Goal: Share content: Share content

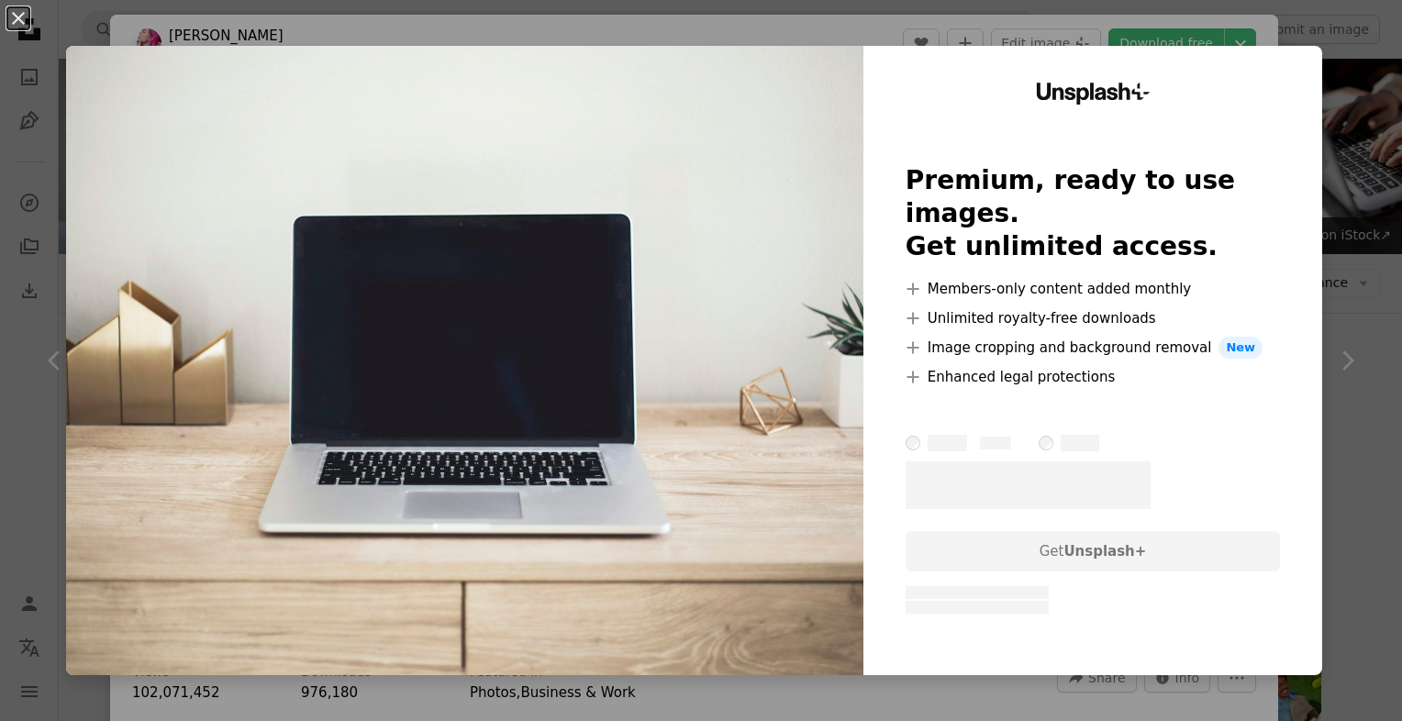
scroll to position [186, 0]
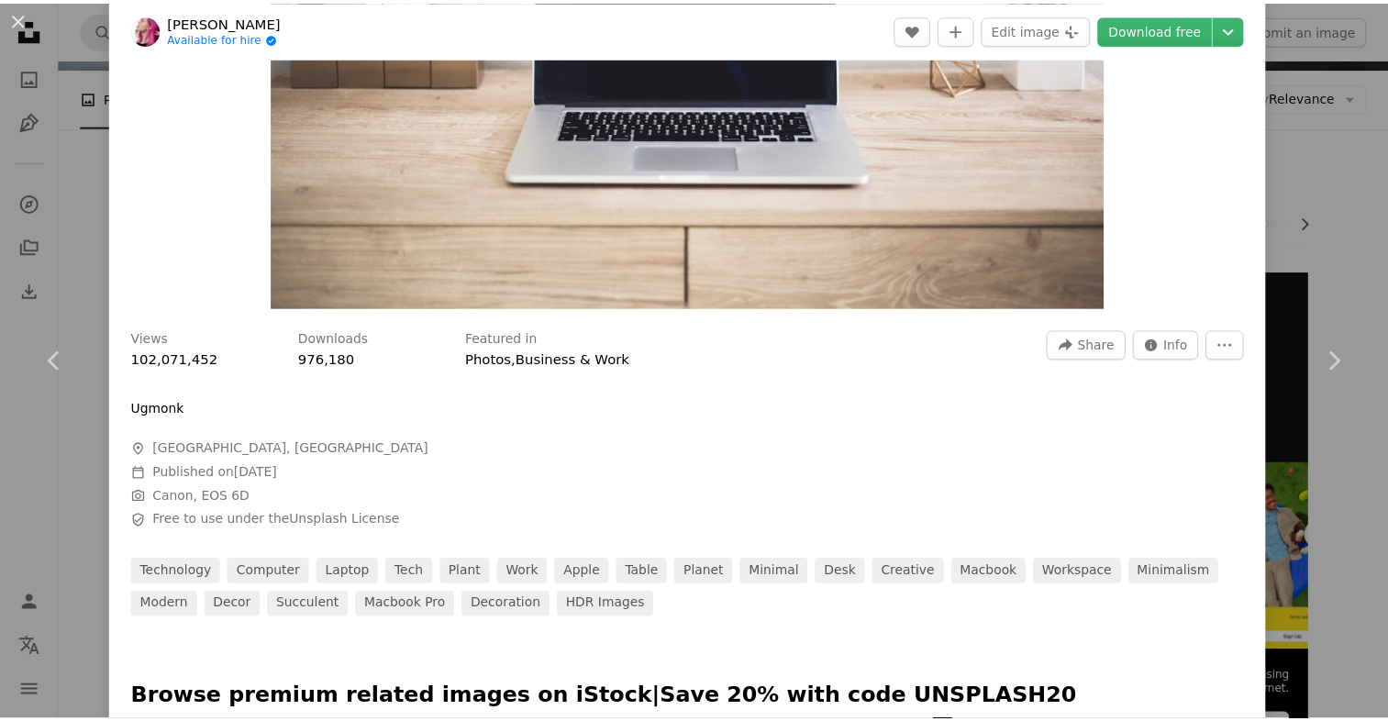
scroll to position [319, 0]
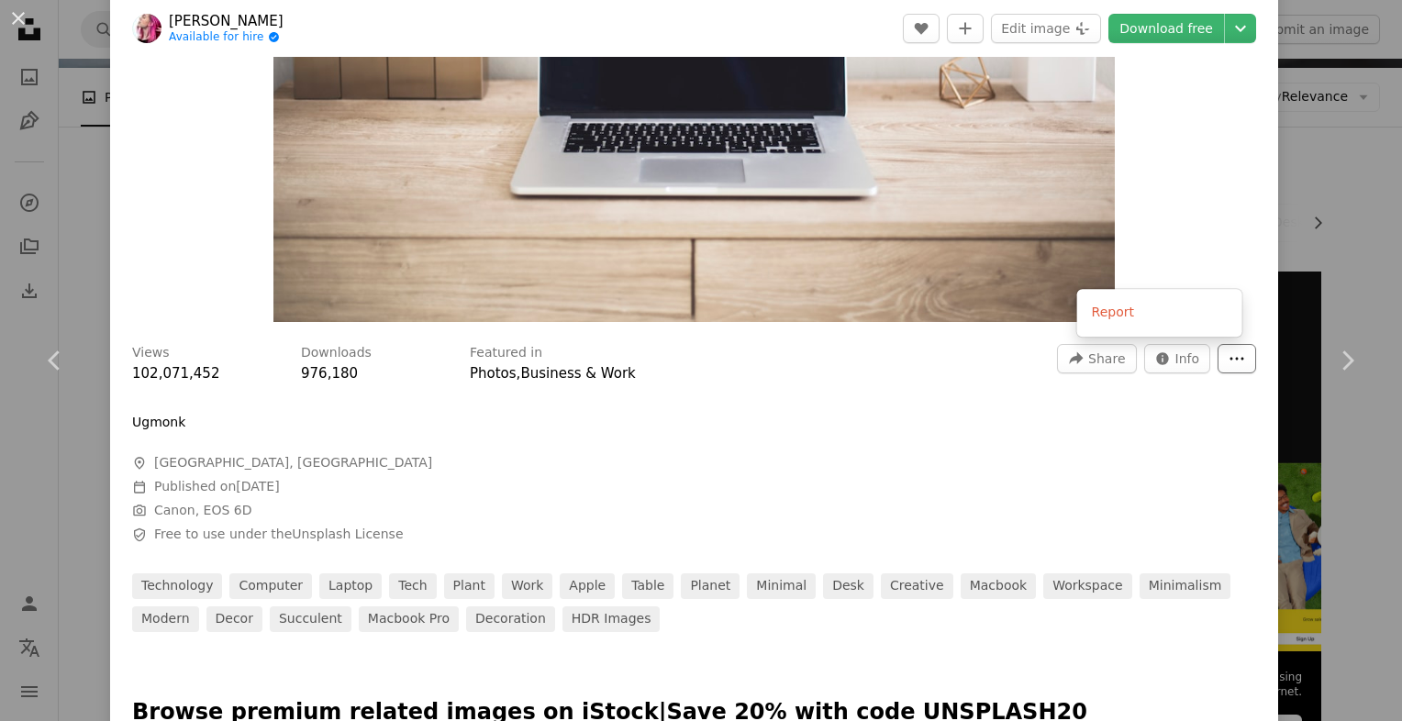
click at [1232, 358] on button "More Actions" at bounding box center [1236, 358] width 39 height 29
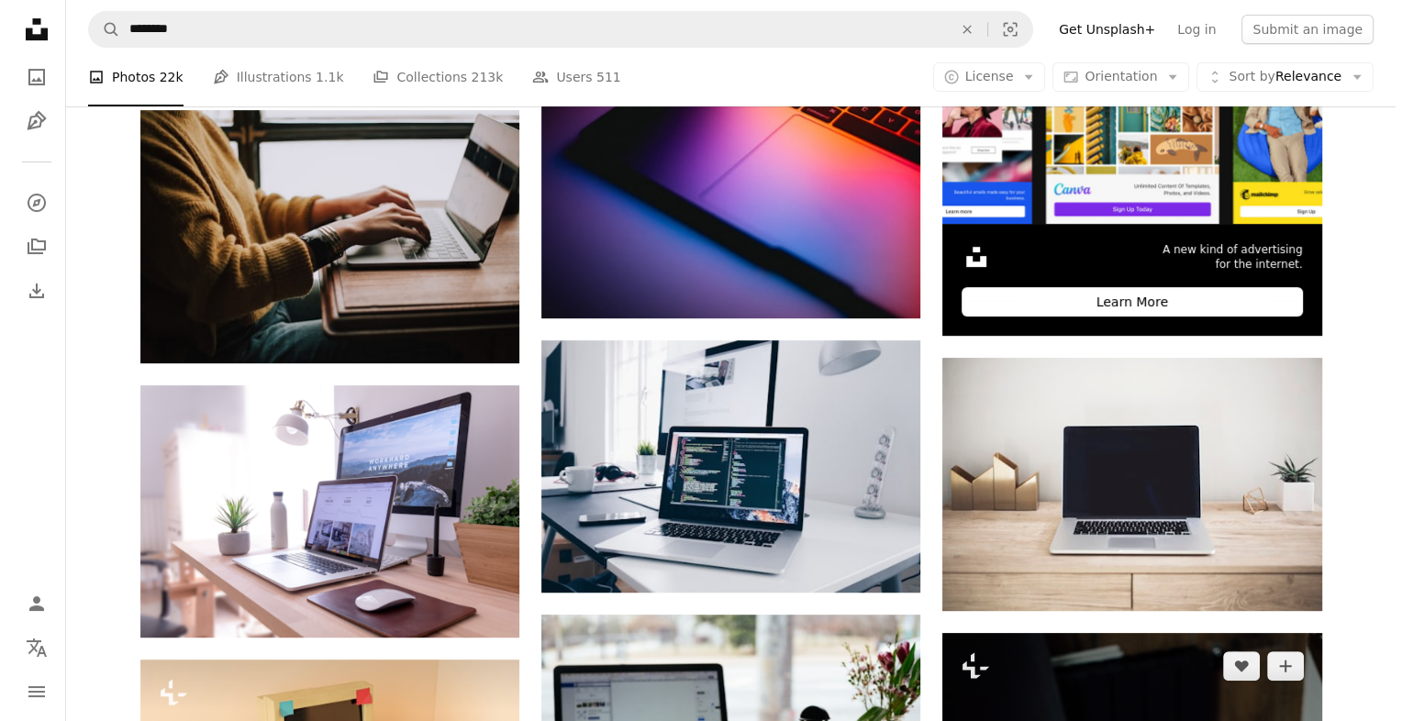
scroll to position [613, 0]
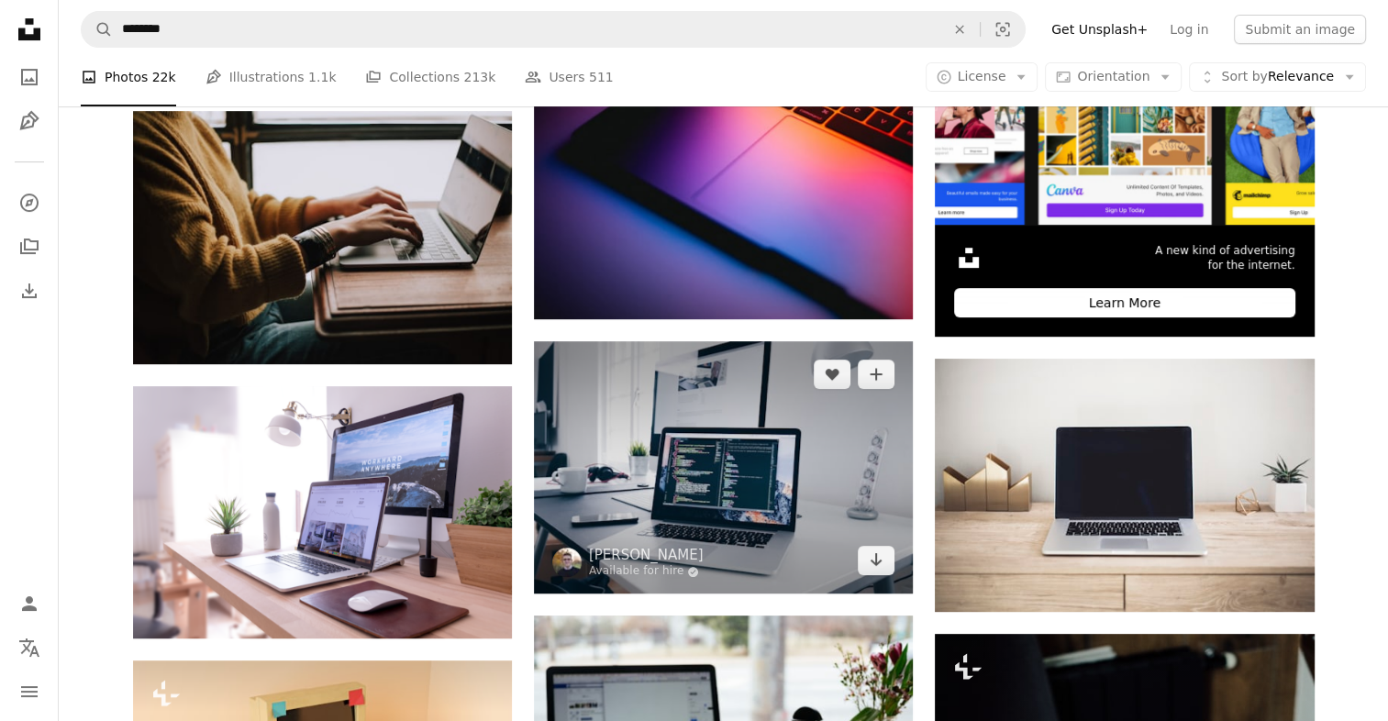
click at [713, 341] on img at bounding box center [723, 467] width 379 height 252
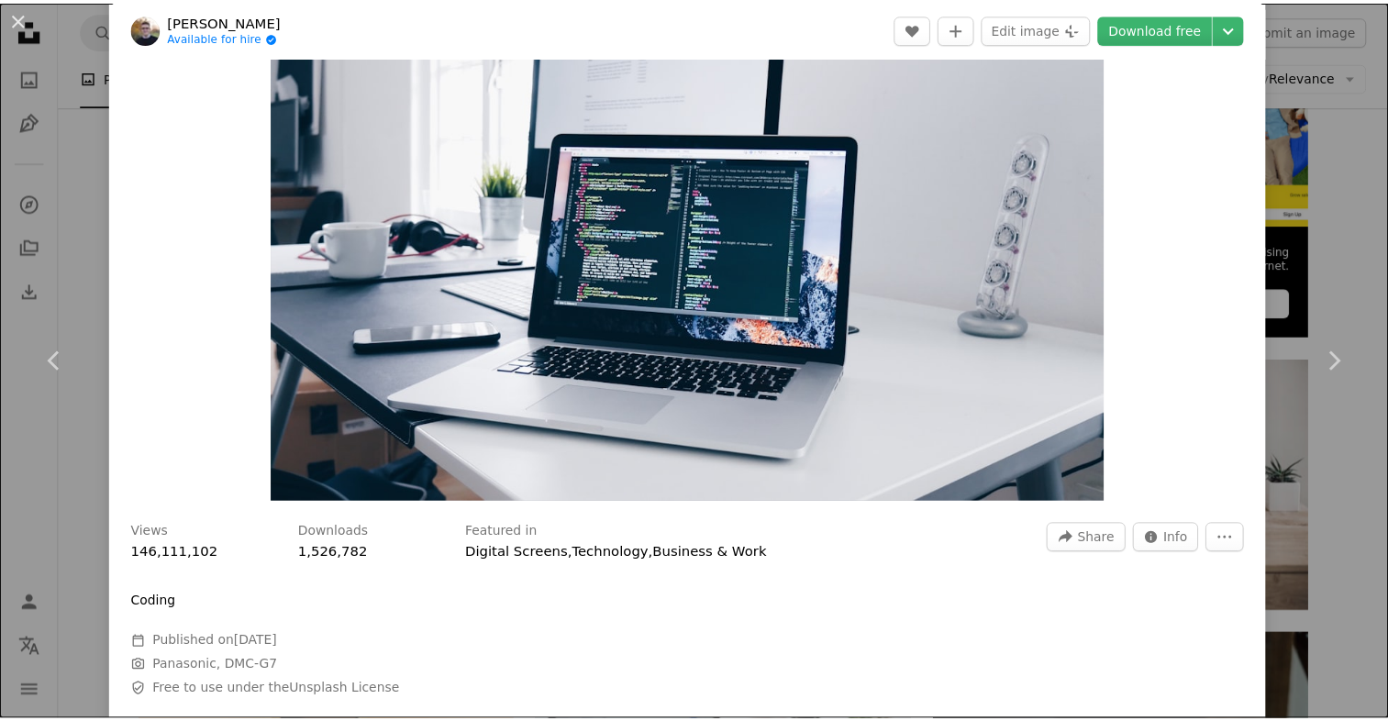
scroll to position [143, 0]
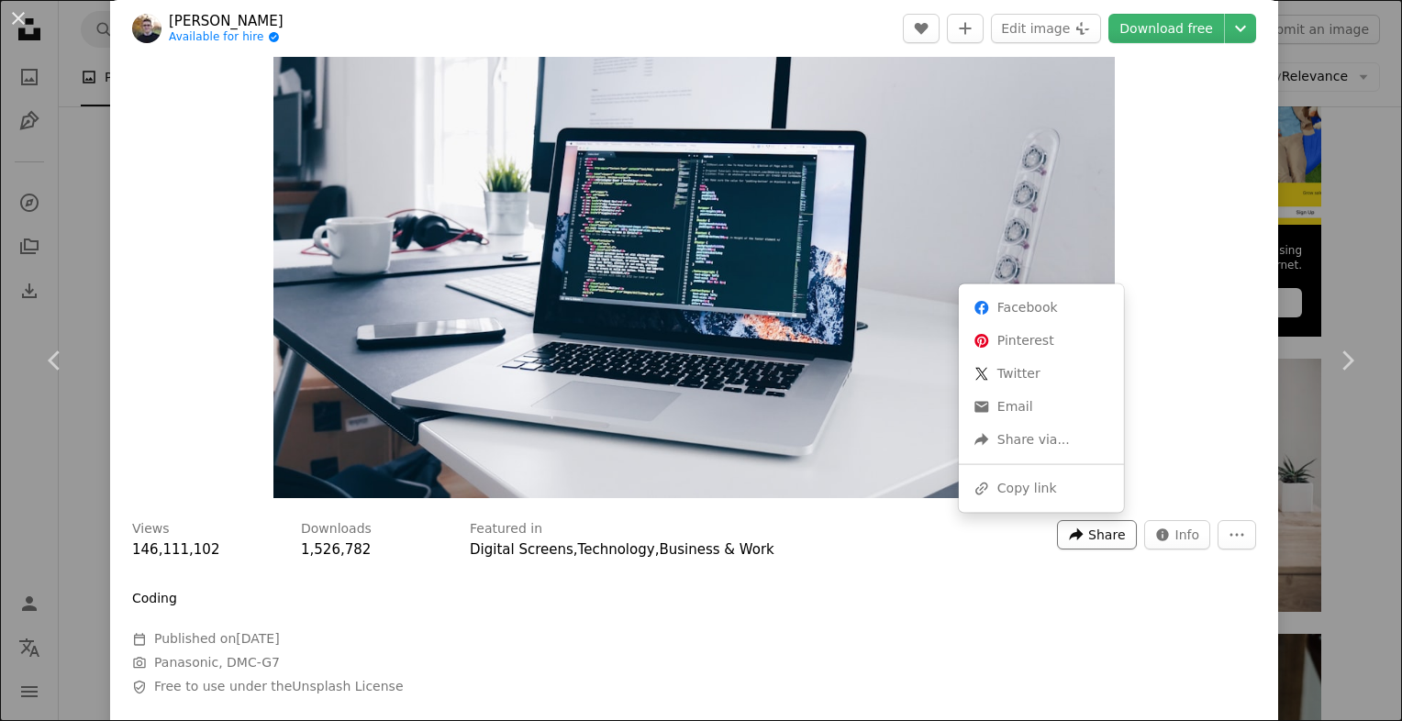
click at [1092, 547] on span "Share" at bounding box center [1106, 535] width 37 height 28
click at [1015, 491] on div "A URL sharing icon (chains) Copy link" at bounding box center [1041, 488] width 150 height 33
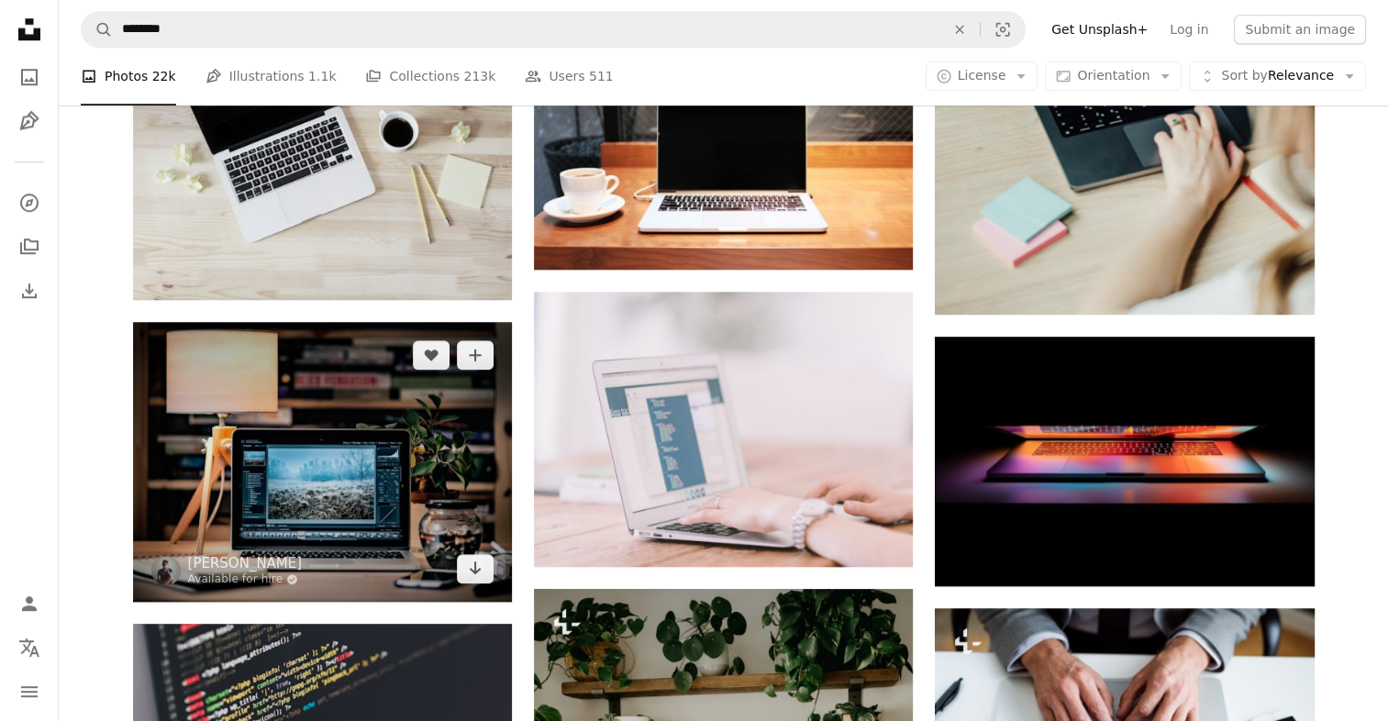
scroll to position [1502, 0]
